Goal: Information Seeking & Learning: Learn about a topic

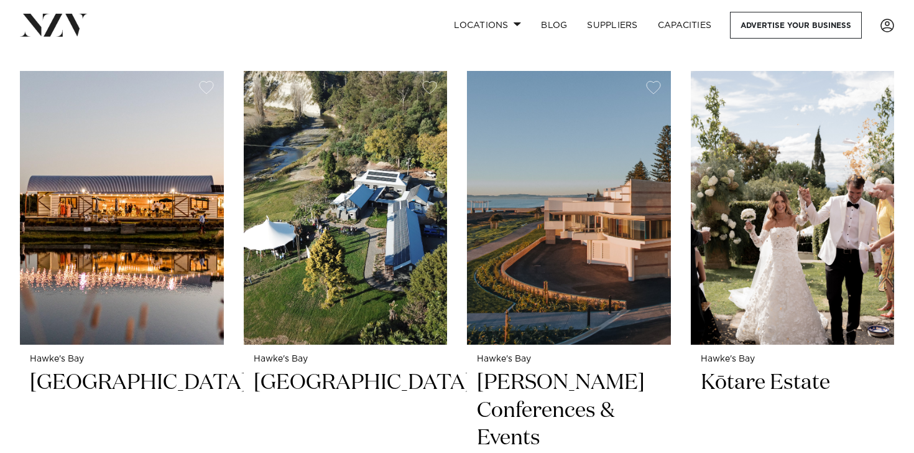
scroll to position [463, 0]
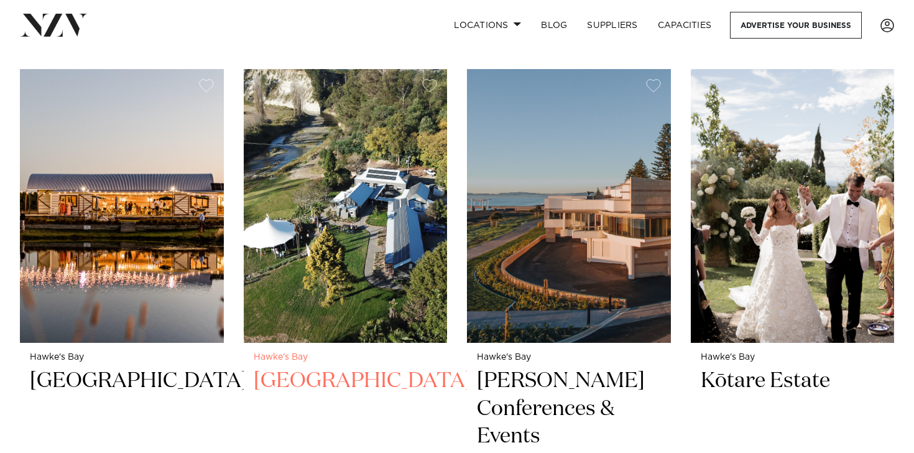
click at [358, 231] on img at bounding box center [346, 205] width 204 height 273
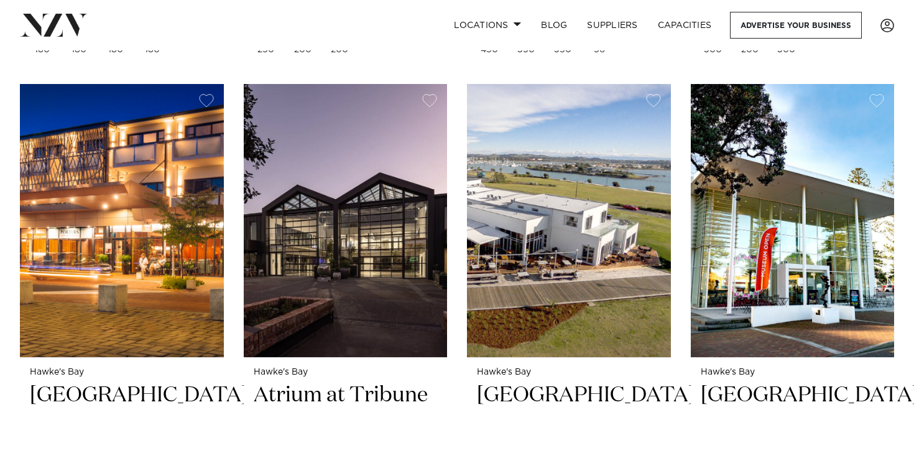
scroll to position [1009, 0]
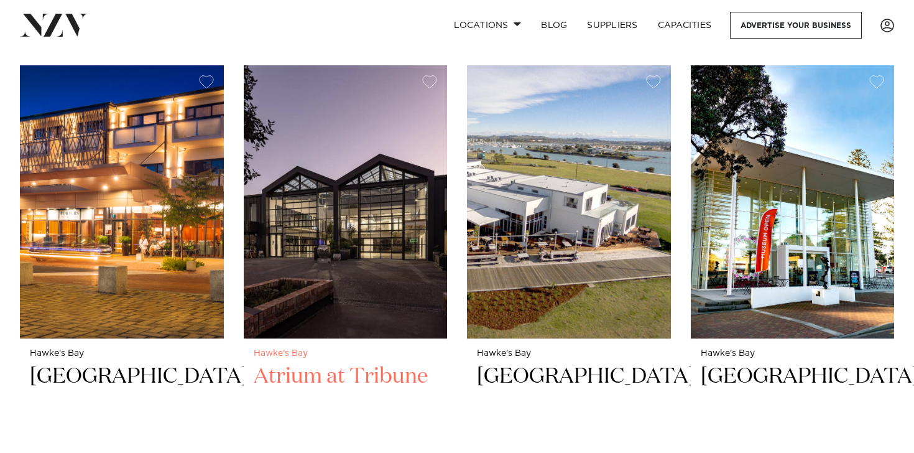
click at [370, 221] on img at bounding box center [346, 201] width 204 height 273
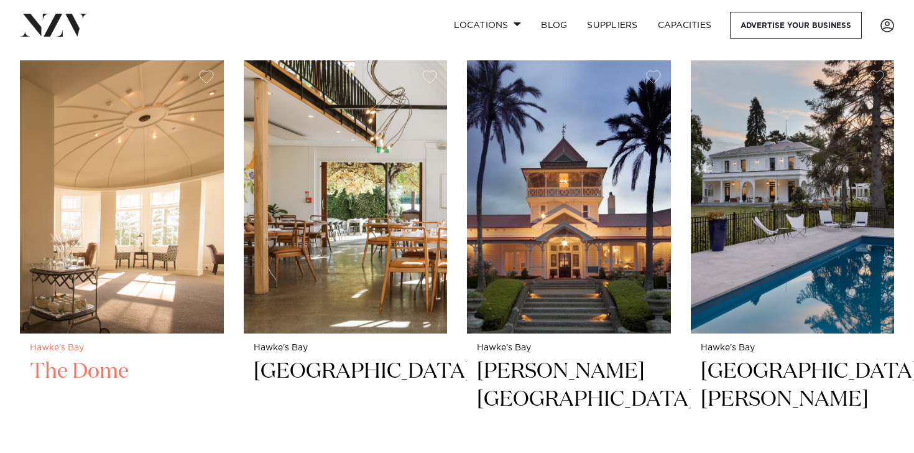
scroll to position [1609, 0]
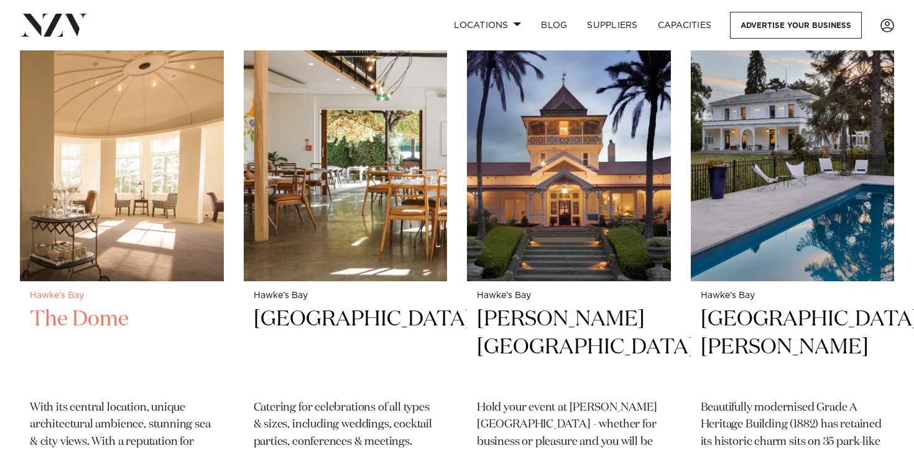
click at [148, 246] on img at bounding box center [122, 144] width 204 height 273
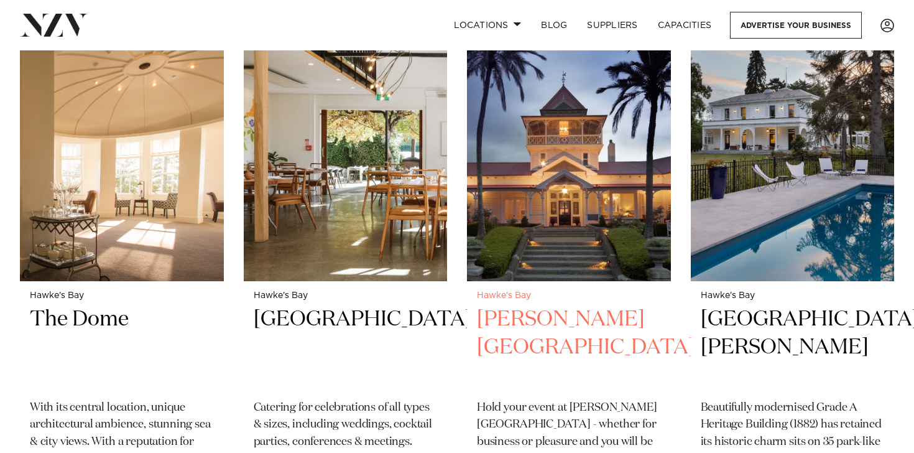
click at [613, 209] on img at bounding box center [569, 144] width 204 height 273
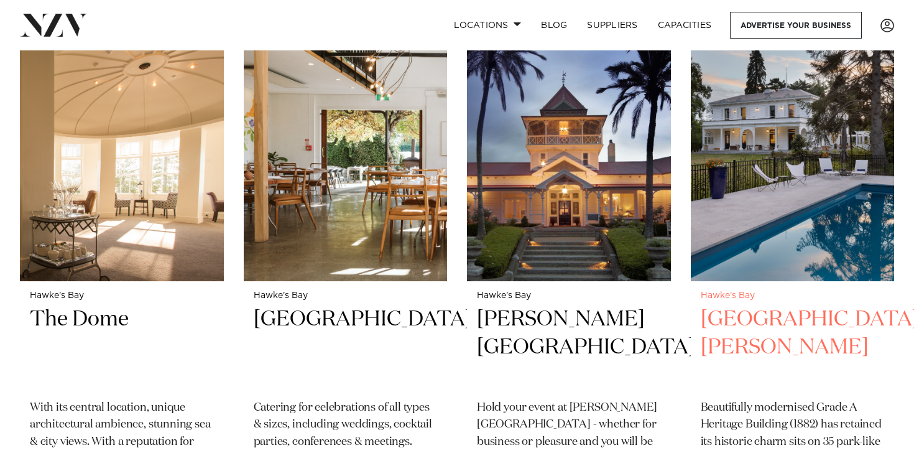
click at [729, 195] on img at bounding box center [793, 144] width 204 height 273
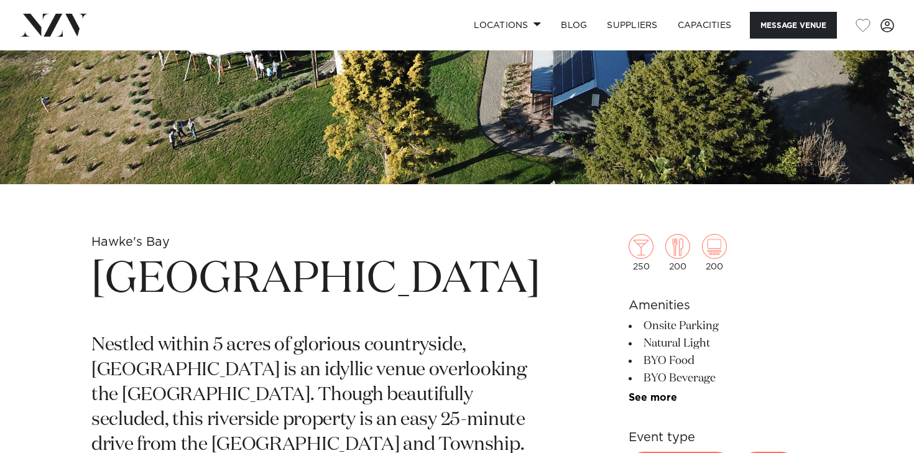
scroll to position [292, 0]
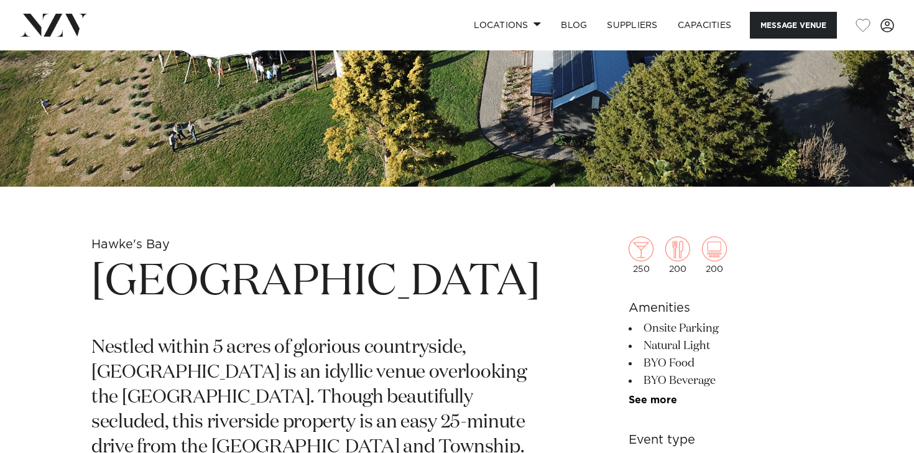
click at [210, 285] on h1 "Omatua" at bounding box center [315, 282] width 449 height 57
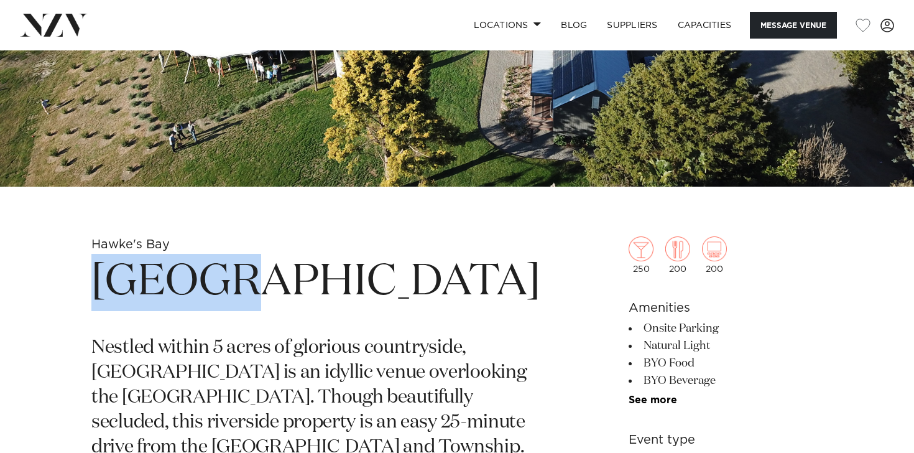
click at [210, 285] on h1 "Omatua" at bounding box center [315, 282] width 449 height 57
copy h1 "Omatua"
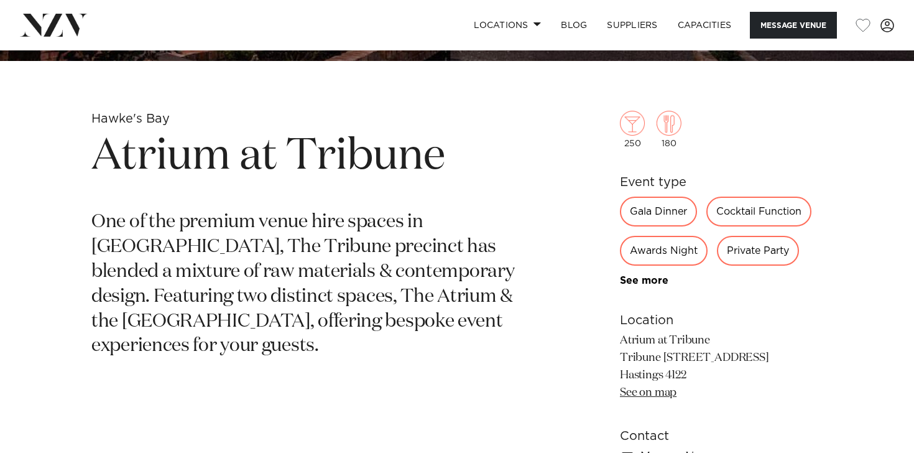
scroll to position [419, 0]
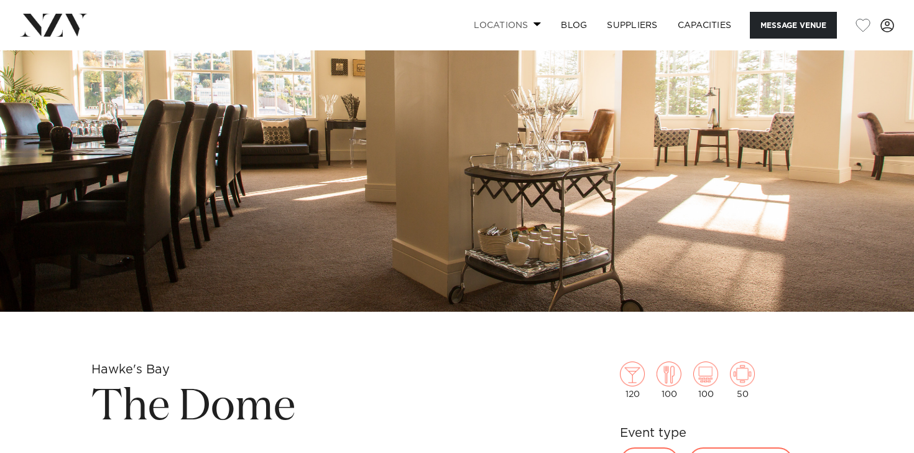
scroll to position [82, 0]
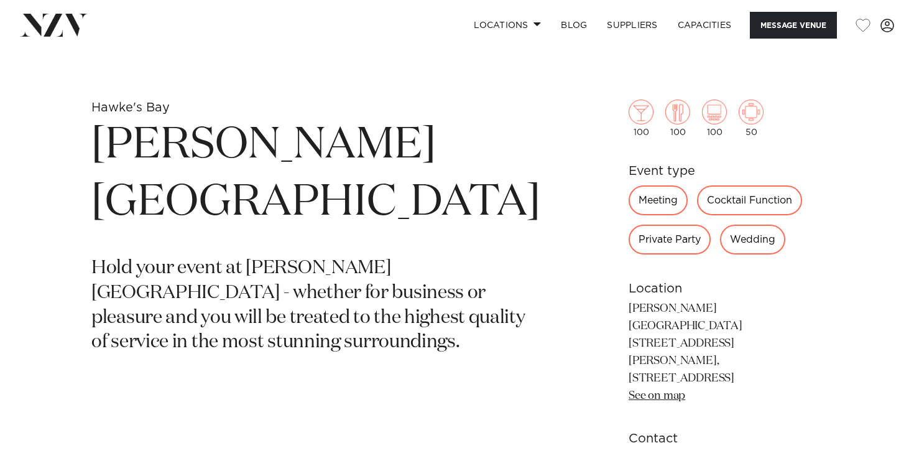
scroll to position [415, 0]
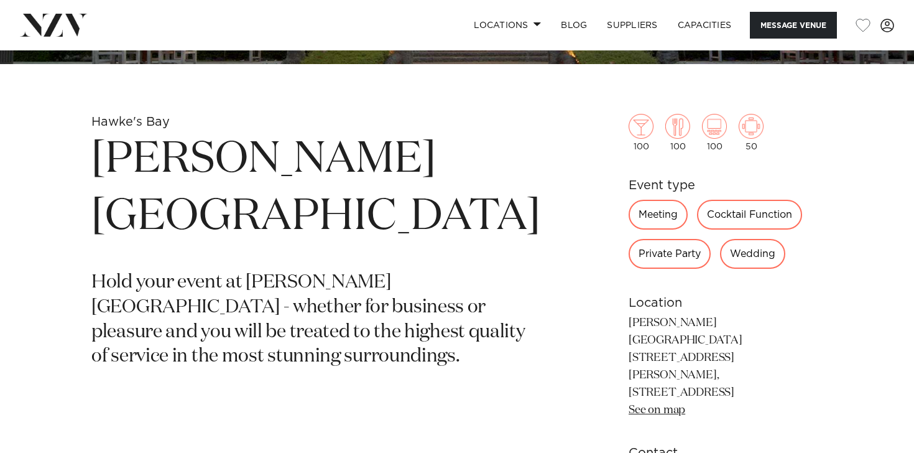
click at [351, 147] on h1 "Greenhill Lodge" at bounding box center [315, 188] width 449 height 114
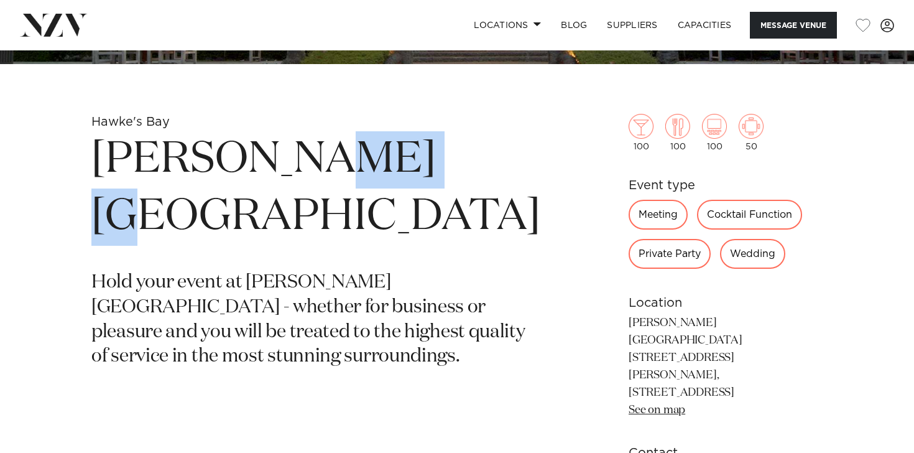
click at [351, 147] on h1 "Greenhill Lodge" at bounding box center [315, 188] width 449 height 114
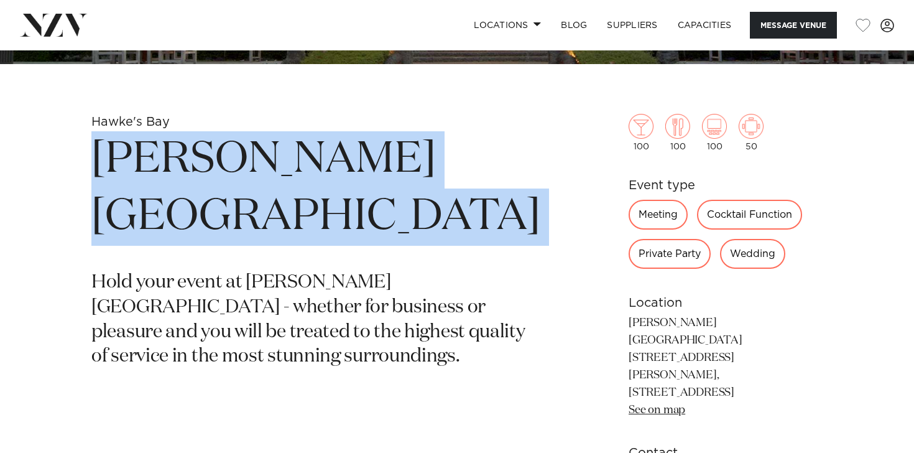
click at [351, 147] on h1 "Greenhill Lodge" at bounding box center [315, 188] width 449 height 114
copy section "Greenhill Lodge"
